Goal: Browse casually

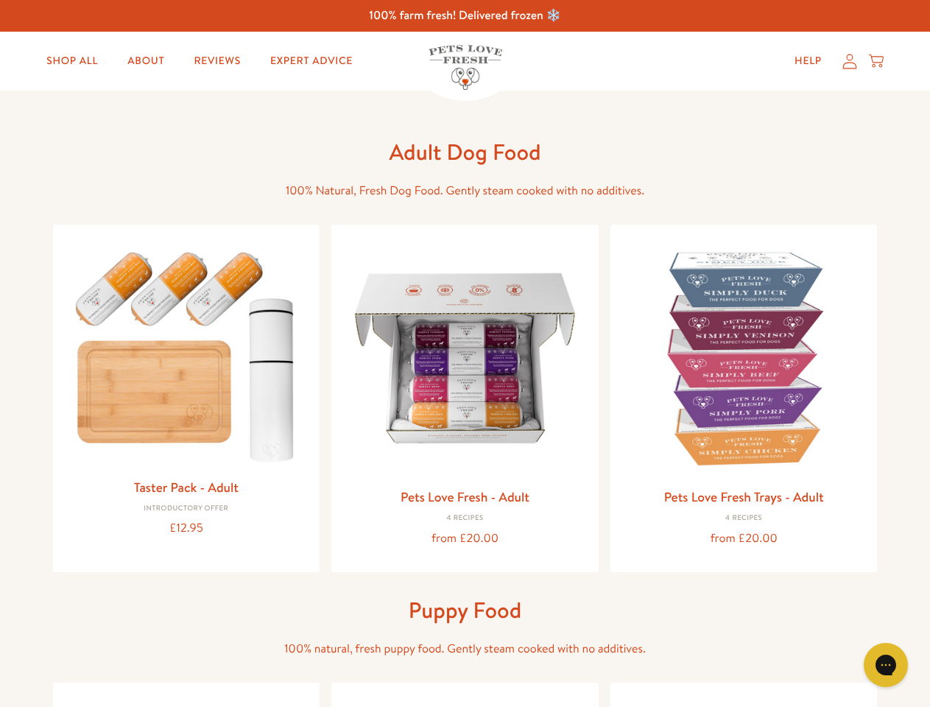
click at [886, 665] on icon "Gorgias live chat" at bounding box center [885, 664] width 14 height 14
